Goal: Find contact information: Find contact information

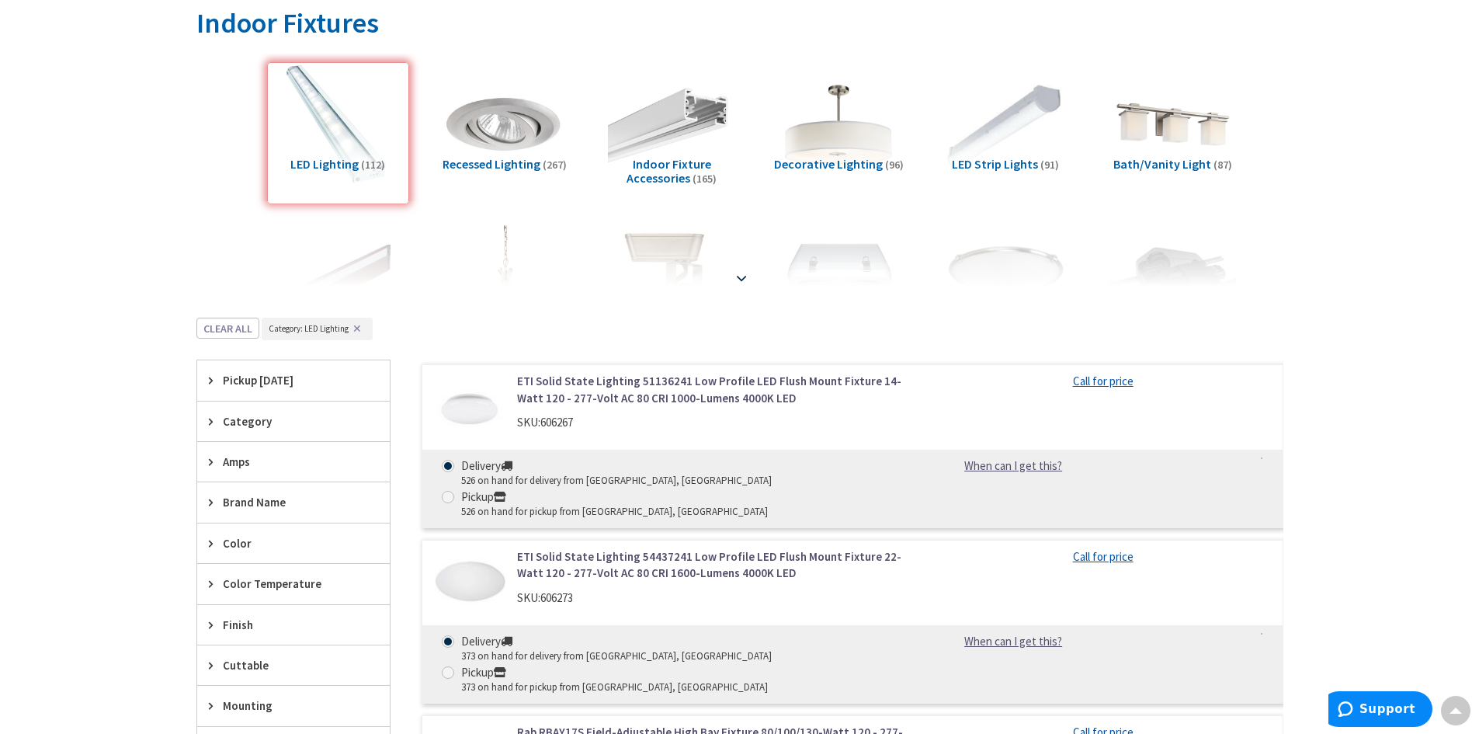
scroll to position [233, 0]
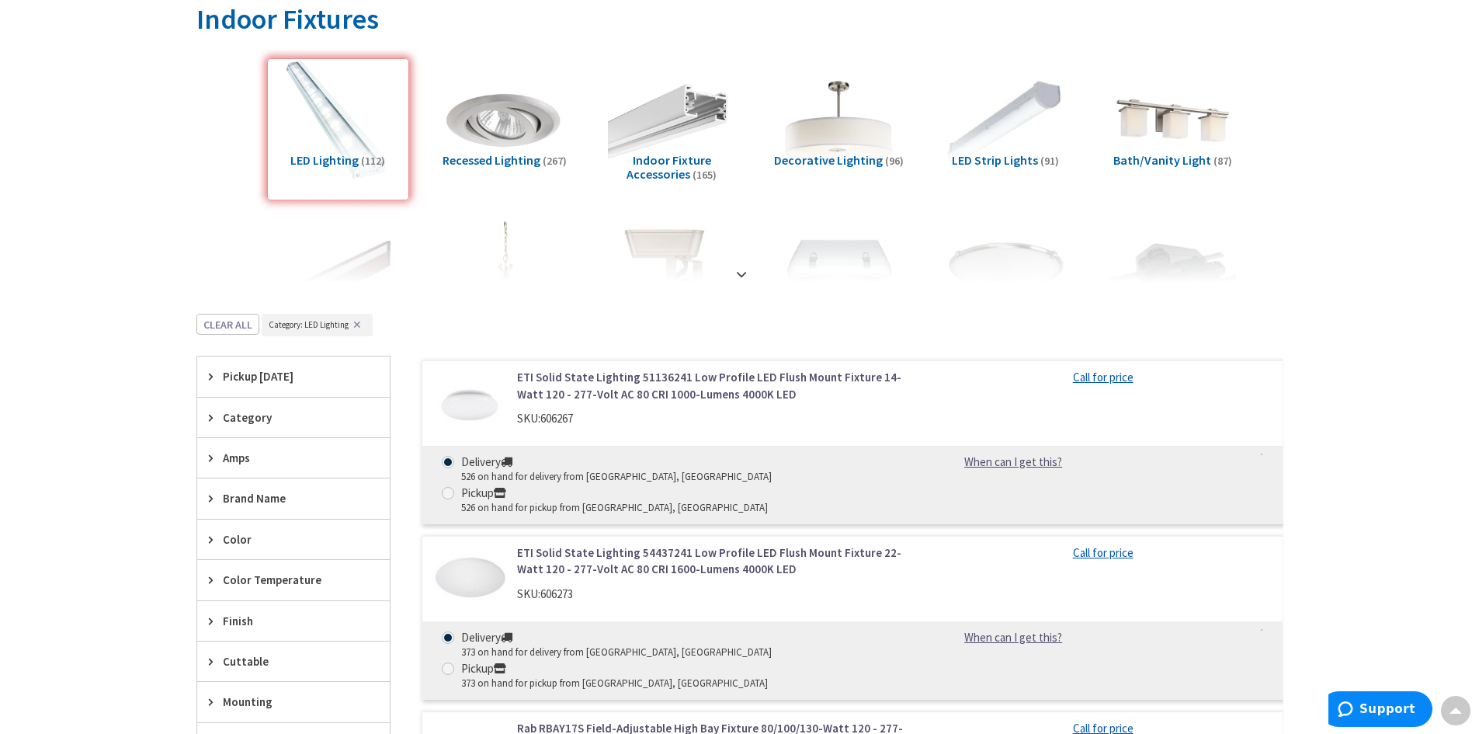
click at [631, 544] on link "ETI Solid State Lighting 54437241 Low Profile LED Flush Mount Fixture 22-Watt 1…" at bounding box center [714, 560] width 395 height 33
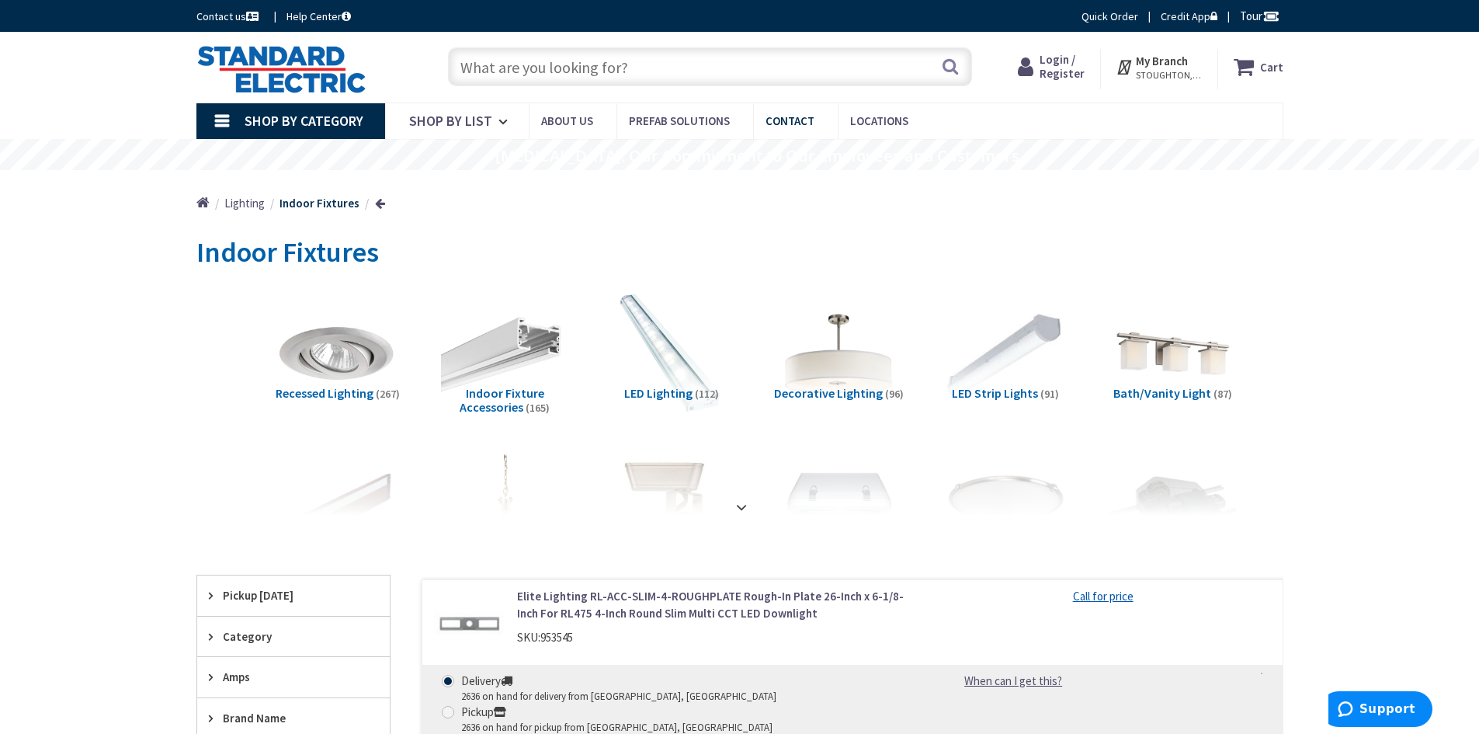
click at [797, 120] on span "Contact" at bounding box center [790, 120] width 49 height 15
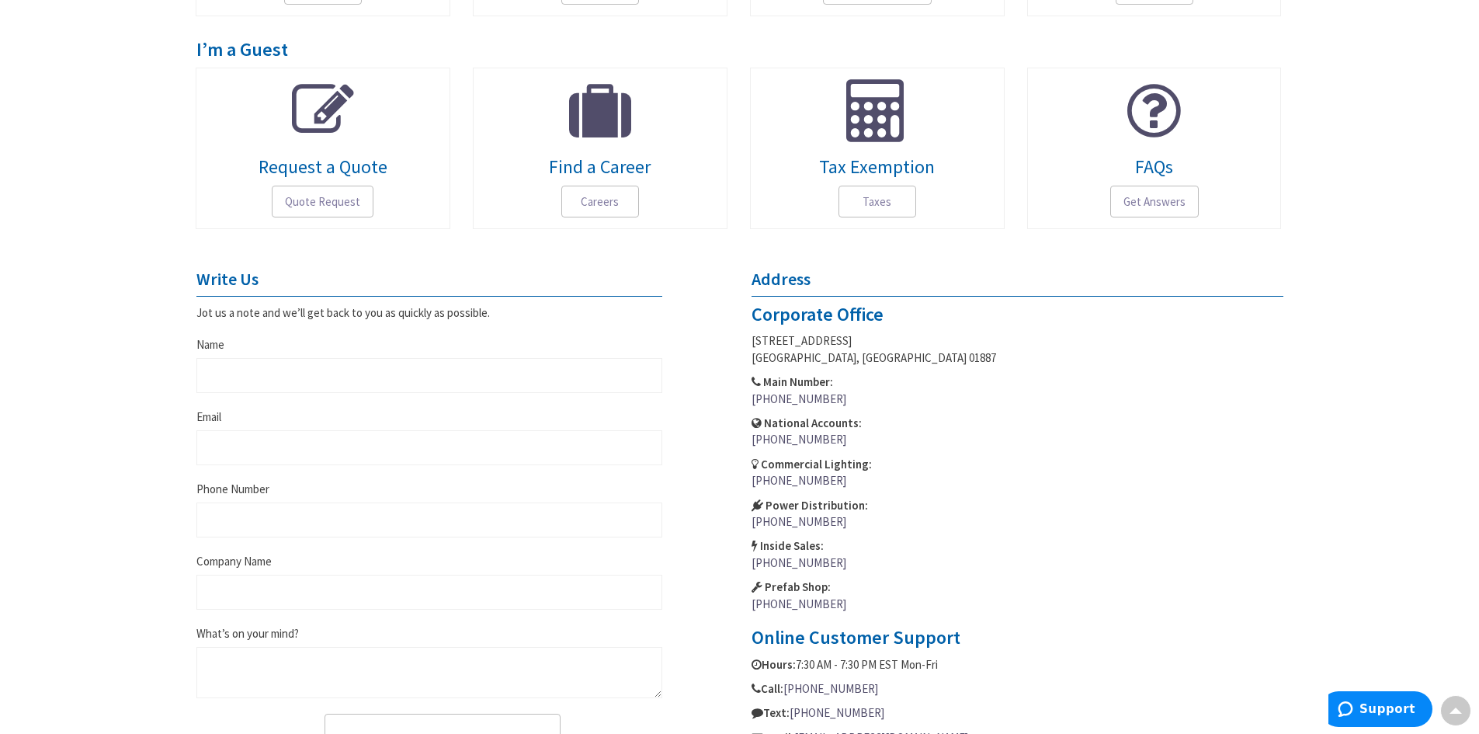
scroll to position [388, 0]
